Goal: Task Accomplishment & Management: Use online tool/utility

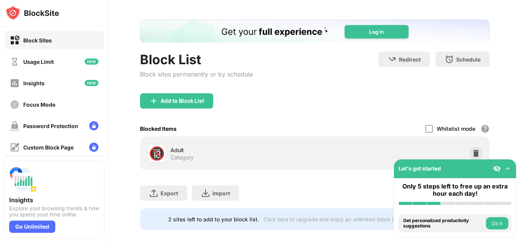
scroll to position [43, 0]
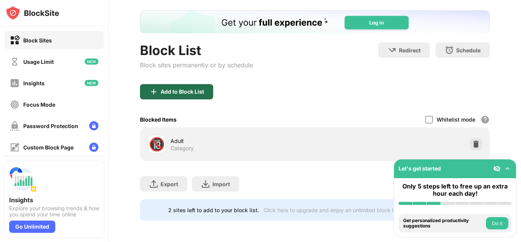
click at [177, 89] on div "Add to Block List" at bounding box center [183, 92] width 44 height 6
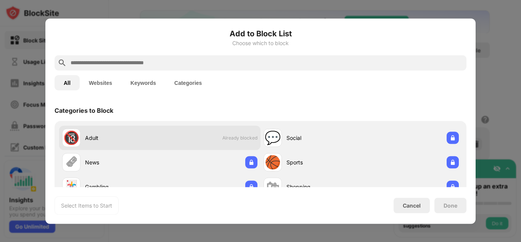
scroll to position [140, 0]
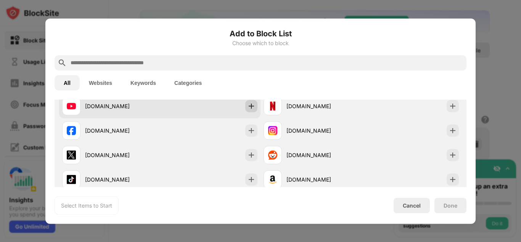
click at [251, 103] on img at bounding box center [252, 106] width 8 height 8
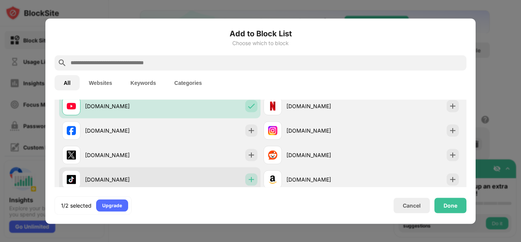
click at [248, 179] on img at bounding box center [252, 179] width 8 height 8
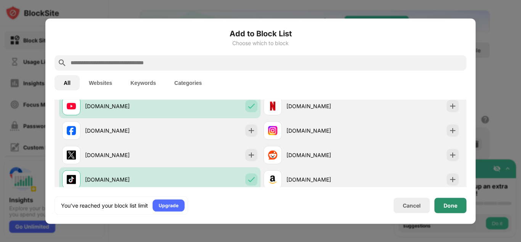
click at [450, 205] on div "Done" at bounding box center [451, 205] width 14 height 6
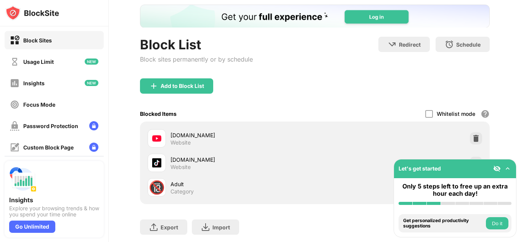
scroll to position [0, 0]
